Goal: Navigation & Orientation: Find specific page/section

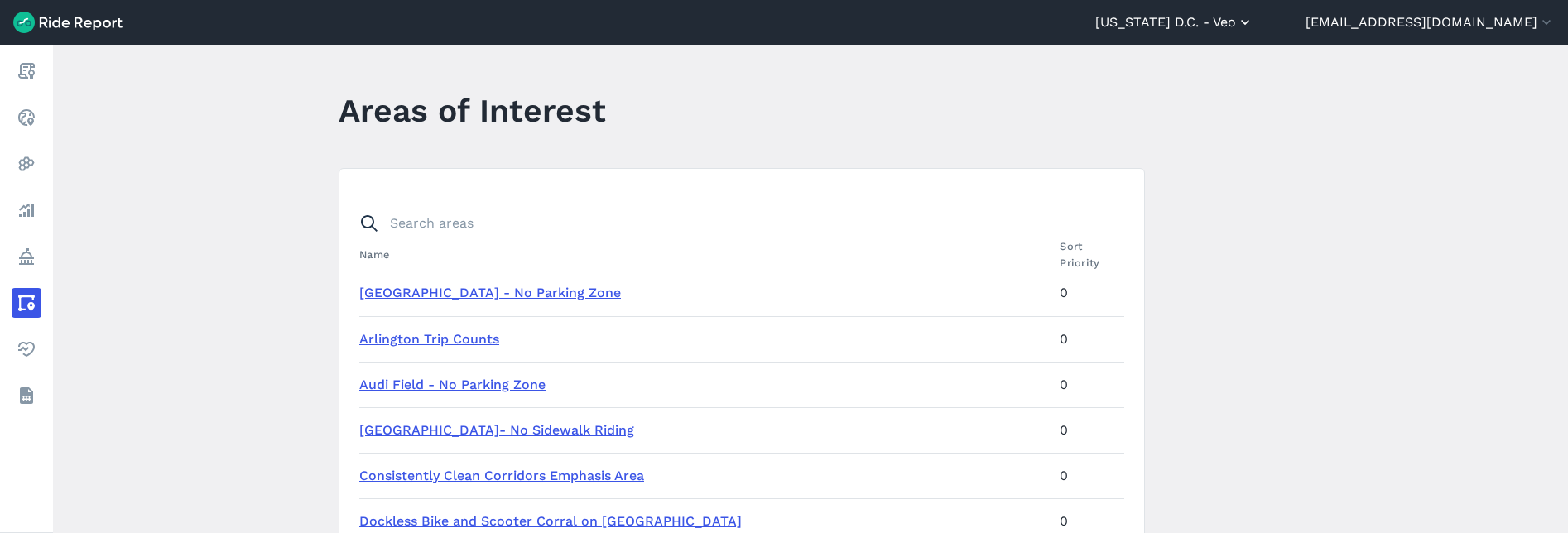
click at [1254, 24] on button "[US_STATE] D.C. - Veo" at bounding box center [1174, 22] width 158 height 20
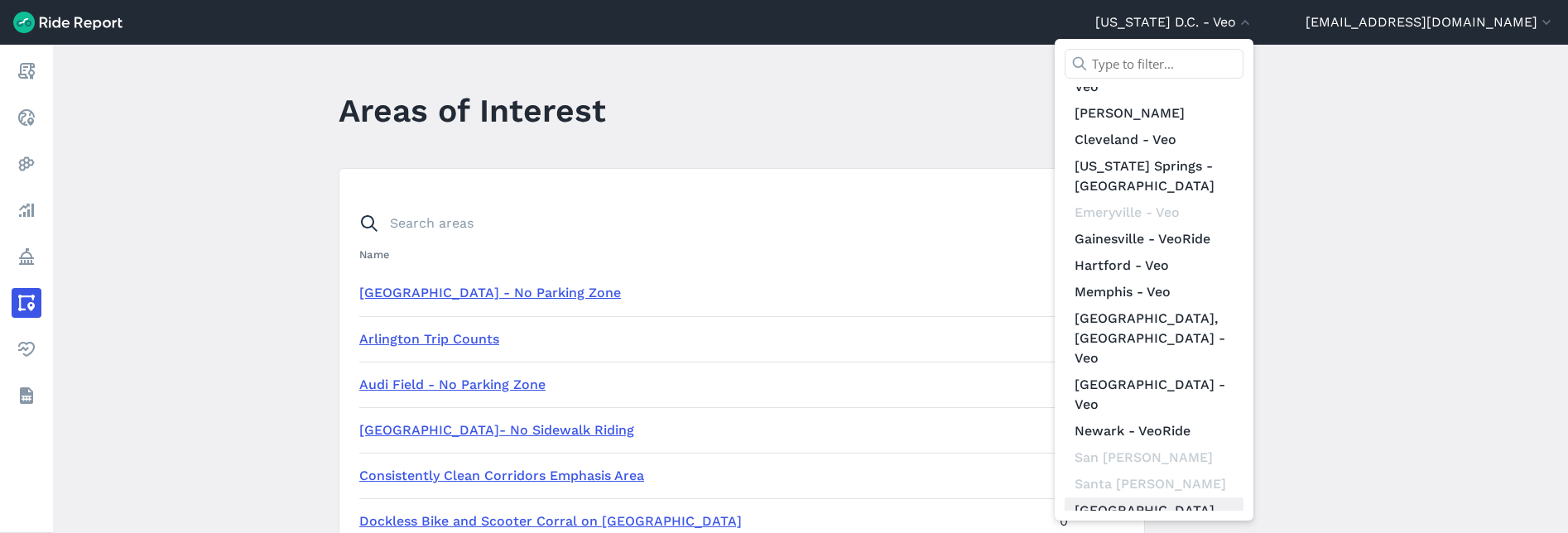
scroll to position [212, 0]
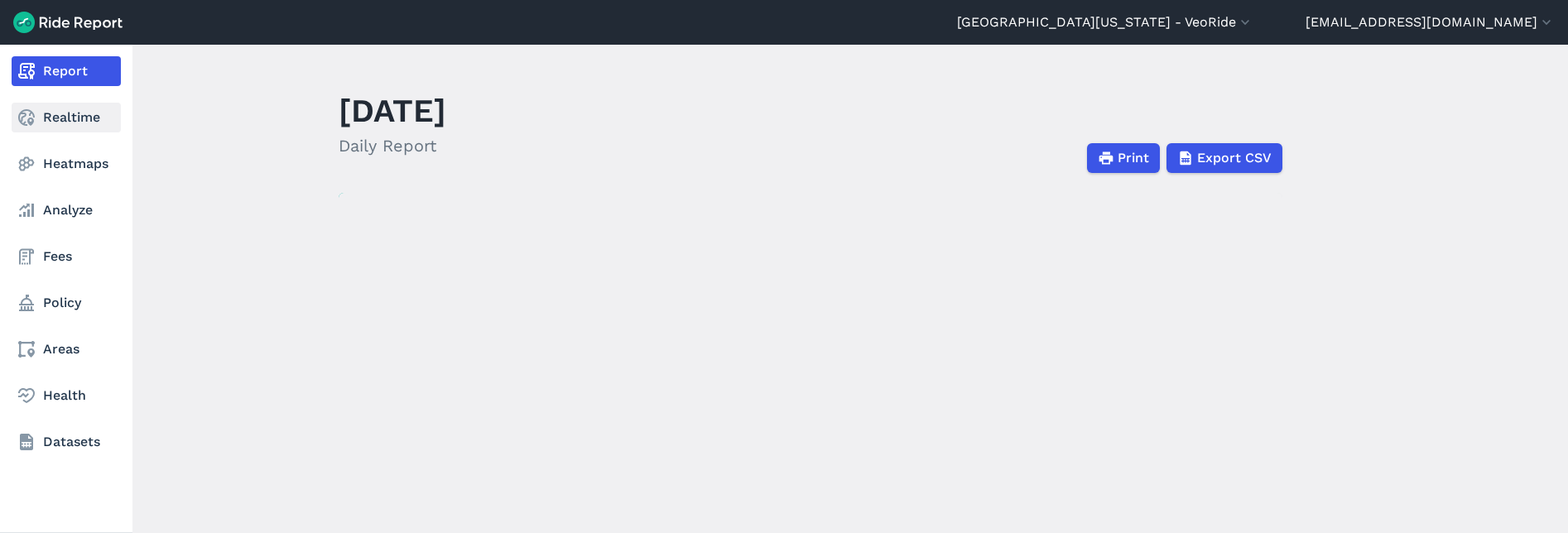
click at [28, 117] on icon at bounding box center [26, 117] width 20 height 20
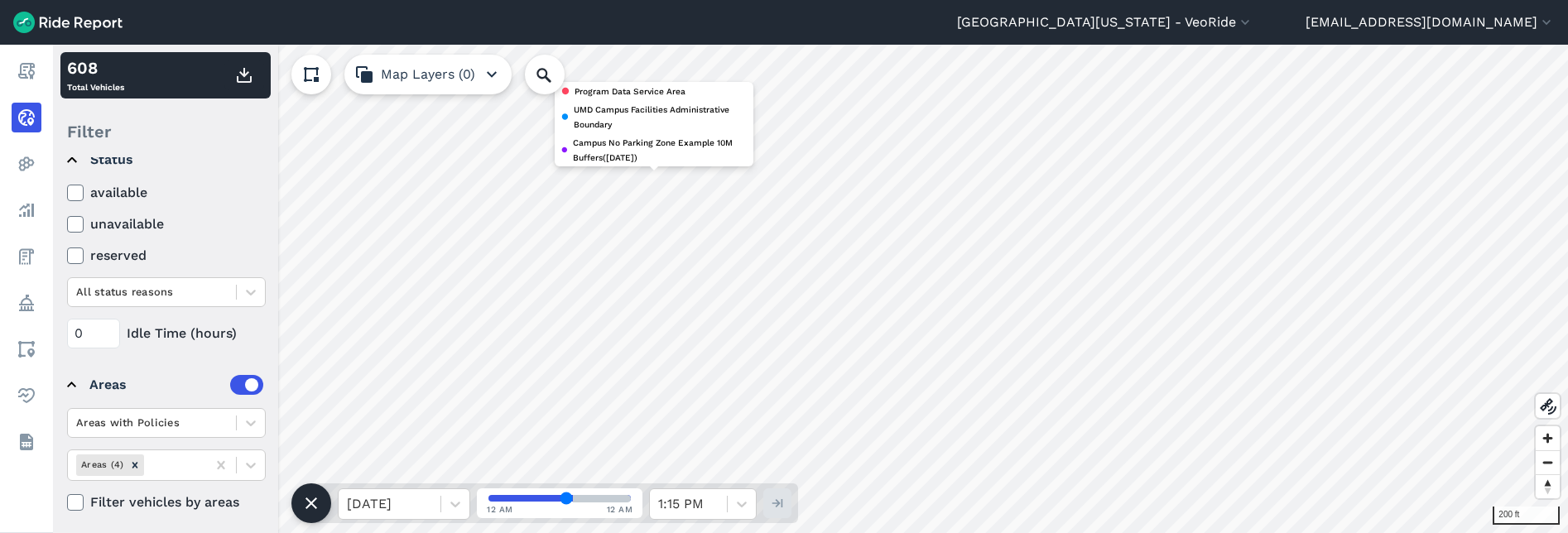
scroll to position [203, 0]
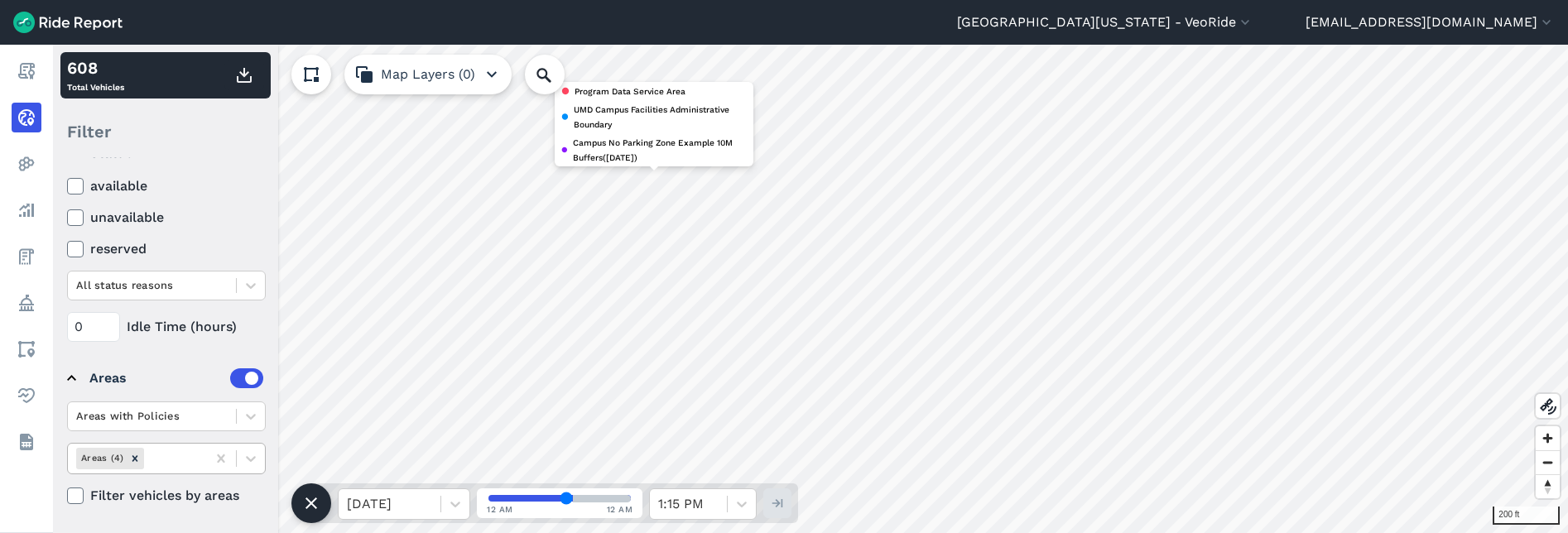
click at [170, 459] on div at bounding box center [173, 459] width 51 height 19
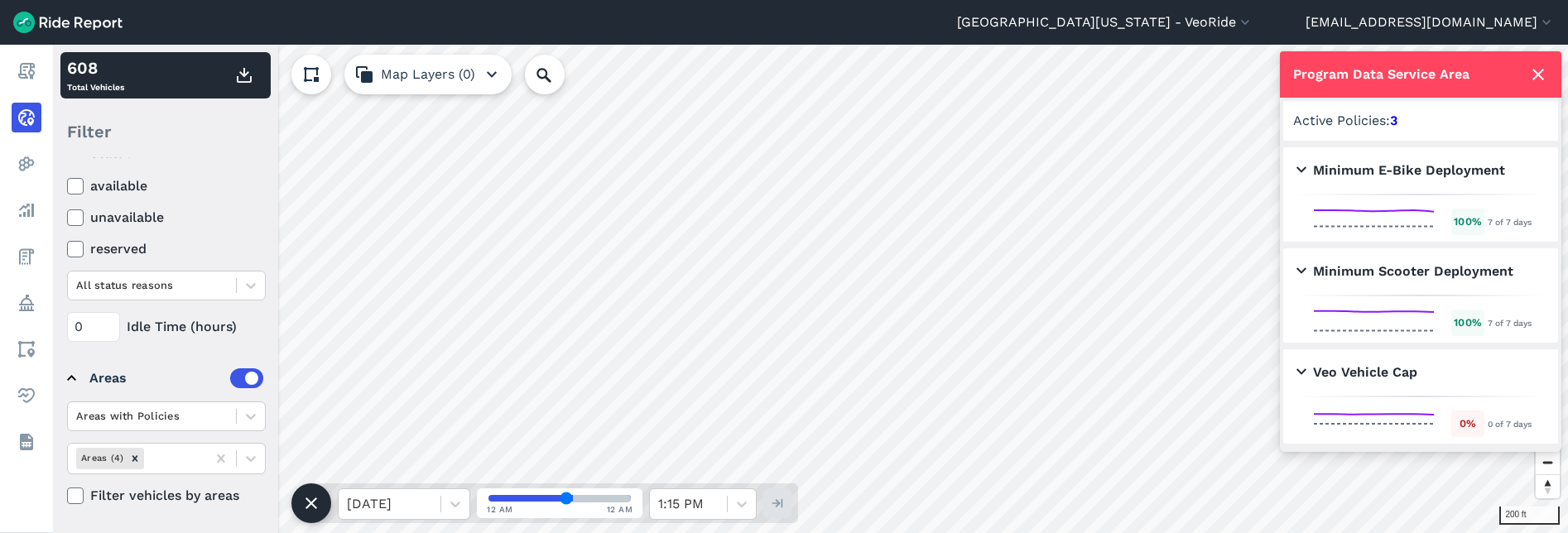
click at [1537, 72] on icon at bounding box center [1538, 74] width 20 height 20
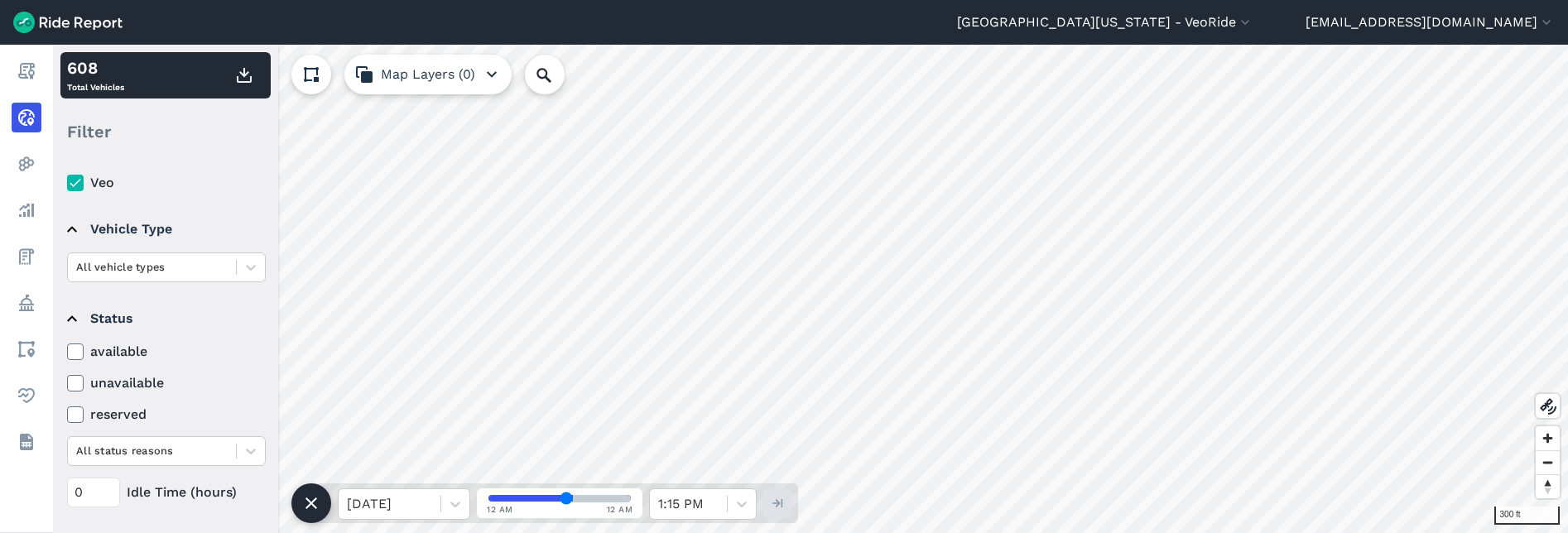
scroll to position [0, 0]
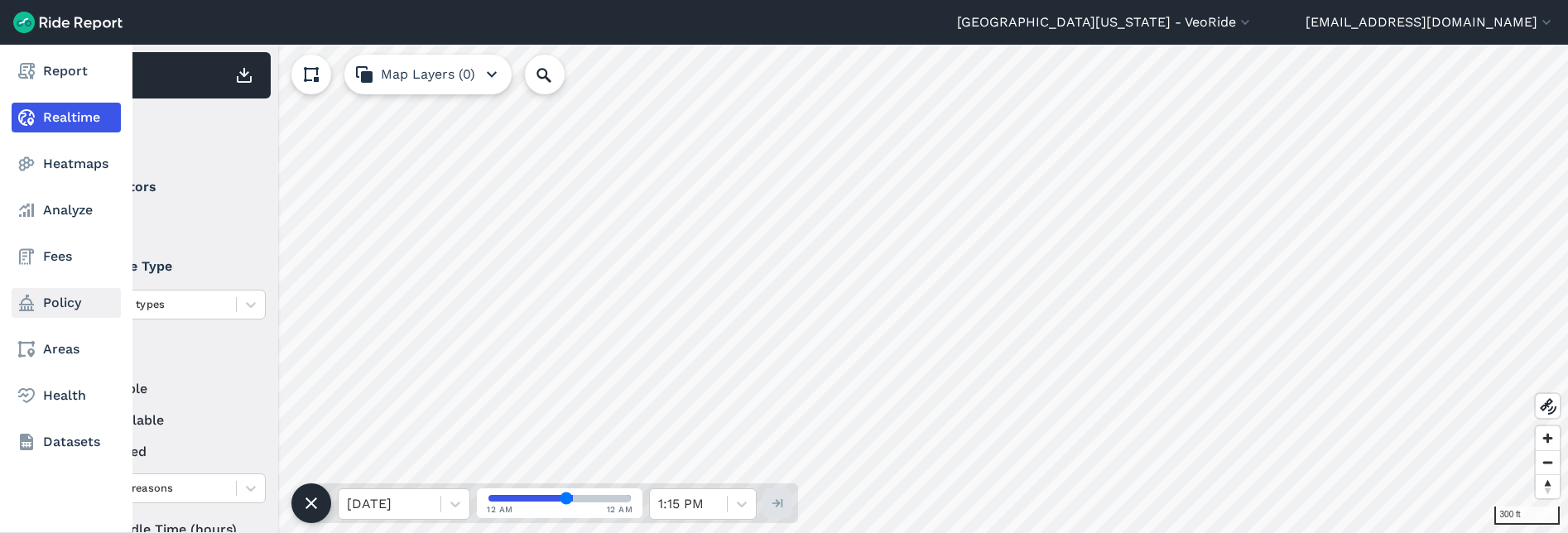
click at [39, 308] on link "Policy" at bounding box center [66, 303] width 109 height 30
